Goal: Task Accomplishment & Management: Use online tool/utility

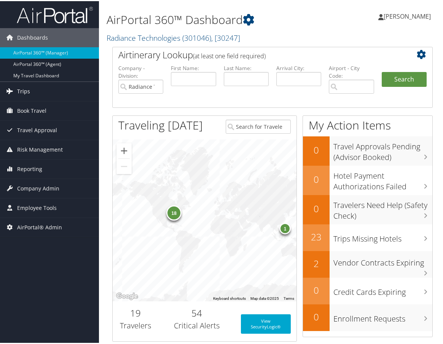
click at [22, 86] on span "Trips" at bounding box center [23, 90] width 13 height 19
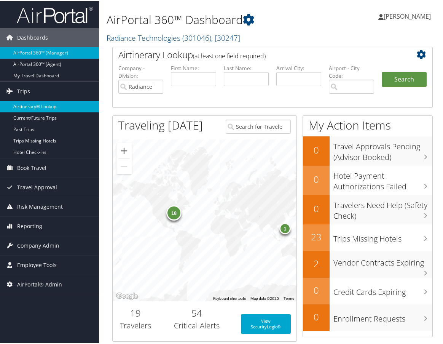
click at [40, 105] on link "Airtinerary® Lookup" at bounding box center [49, 105] width 99 height 11
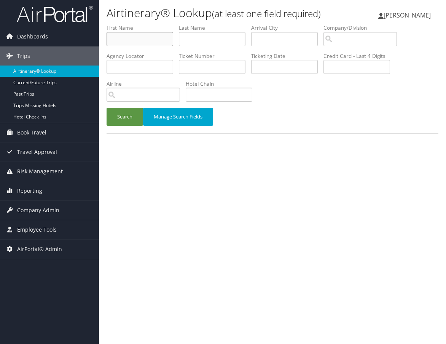
click at [144, 38] on input "text" at bounding box center [140, 39] width 67 height 14
type input "giset"
type input "[PERSON_NAME]"
click at [130, 119] on button "Search" at bounding box center [125, 117] width 37 height 18
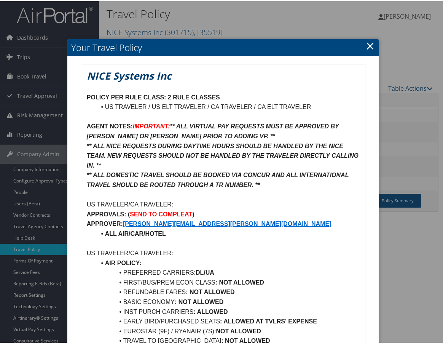
scroll to position [38, 0]
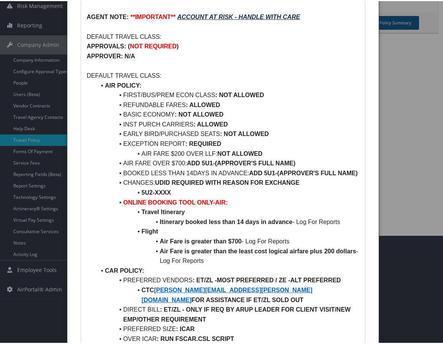
scroll to position [114, 0]
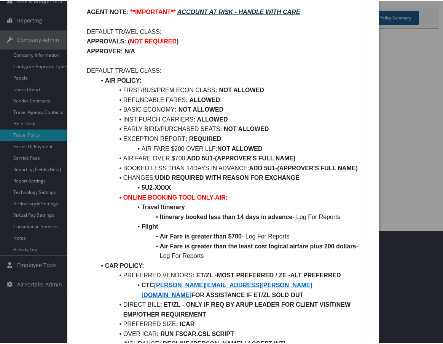
click at [0, 262] on div at bounding box center [223, 172] width 446 height 344
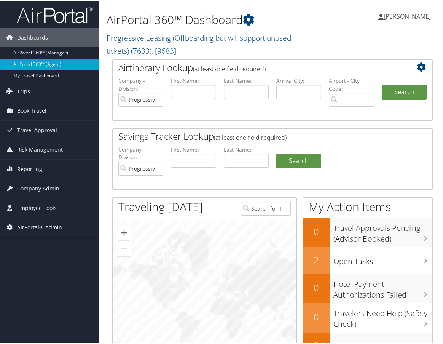
click at [59, 227] on span "AirPortal® Admin" at bounding box center [39, 225] width 45 height 19
click at [46, 205] on span "Employee Tools" at bounding box center [37, 206] width 40 height 19
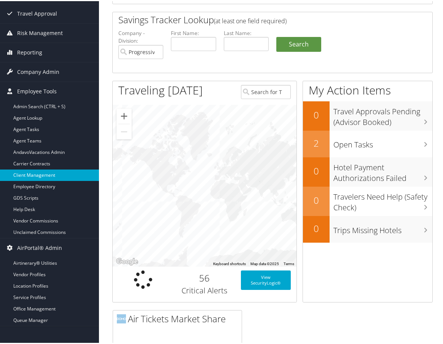
scroll to position [228, 0]
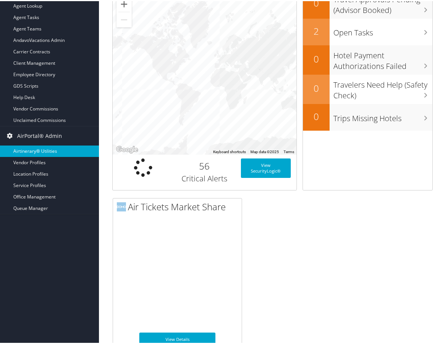
click at [40, 147] on link "Airtinerary® Utilities" at bounding box center [49, 149] width 99 height 11
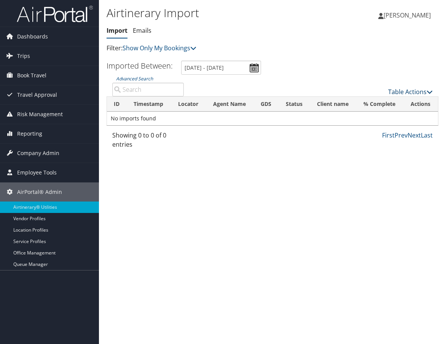
click at [407, 92] on link "Table Actions" at bounding box center [410, 92] width 45 height 8
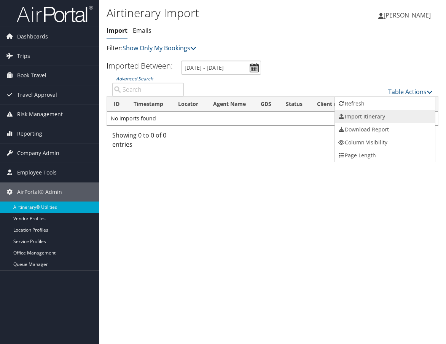
click at [387, 116] on link "Import Itinerary" at bounding box center [385, 116] width 100 height 13
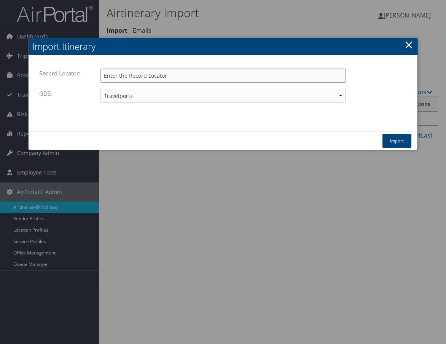
paste input "CHQD1G"
type input "CHQD1G"
click at [147, 97] on select "Travelport+ Worldspan Apollo Sabre Amadeus" at bounding box center [222, 96] width 245 height 14
click at [100, 89] on select "Travelport+ Worldspan Apollo Sabre Amadeus" at bounding box center [222, 96] width 245 height 14
click at [169, 93] on select "Travelport+ Worldspan Apollo Sabre Amadeus" at bounding box center [222, 96] width 245 height 14
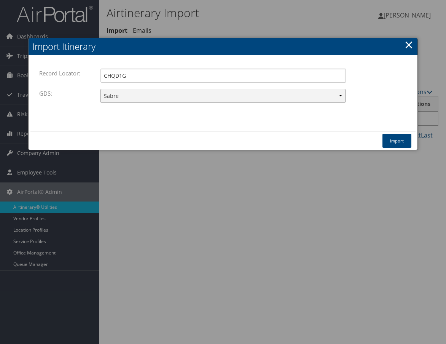
select select "1G"
click at [100, 89] on select "Travelport+ Worldspan Apollo Sabre Amadeus" at bounding box center [222, 96] width 245 height 14
click at [400, 141] on button "Import" at bounding box center [396, 141] width 29 height 14
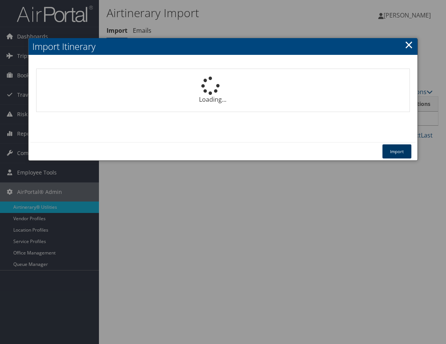
select select "1P"
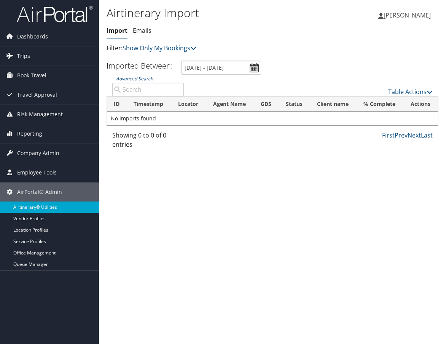
click at [62, 54] on link "Trips" at bounding box center [49, 55] width 99 height 19
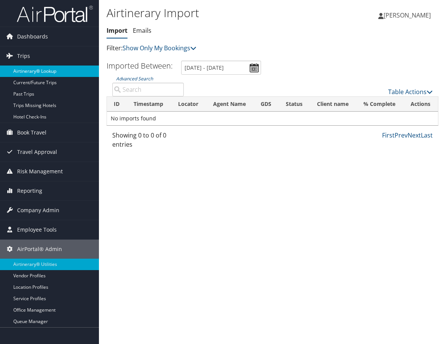
click at [50, 67] on link "Airtinerary® Lookup" at bounding box center [49, 70] width 99 height 11
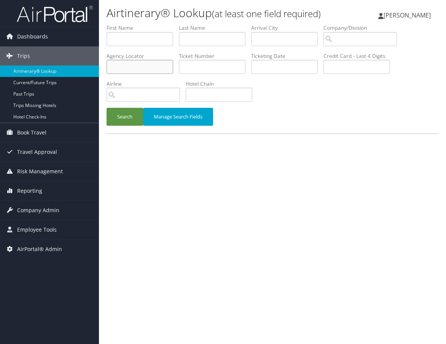
paste input "CHQD1G"
type input "CHQD1G"
click at [126, 116] on button "Search" at bounding box center [125, 117] width 37 height 18
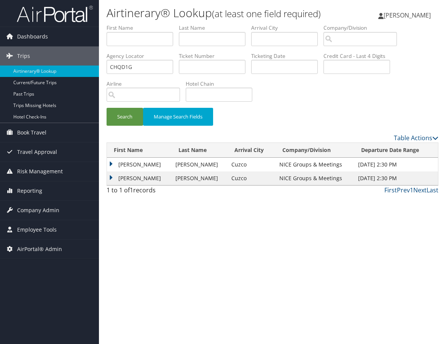
click at [111, 175] on td "KALLY" at bounding box center [139, 178] width 65 height 14
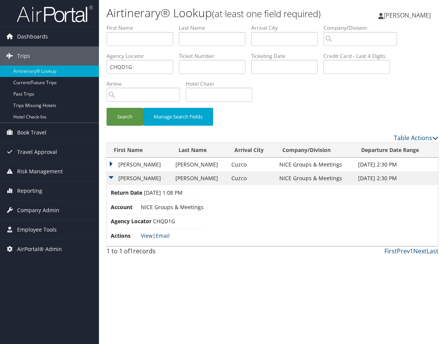
click at [148, 237] on link "View" at bounding box center [147, 235] width 12 height 7
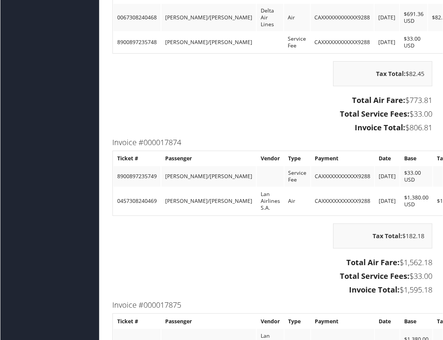
scroll to position [2016, 0]
